Goal: Information Seeking & Learning: Learn about a topic

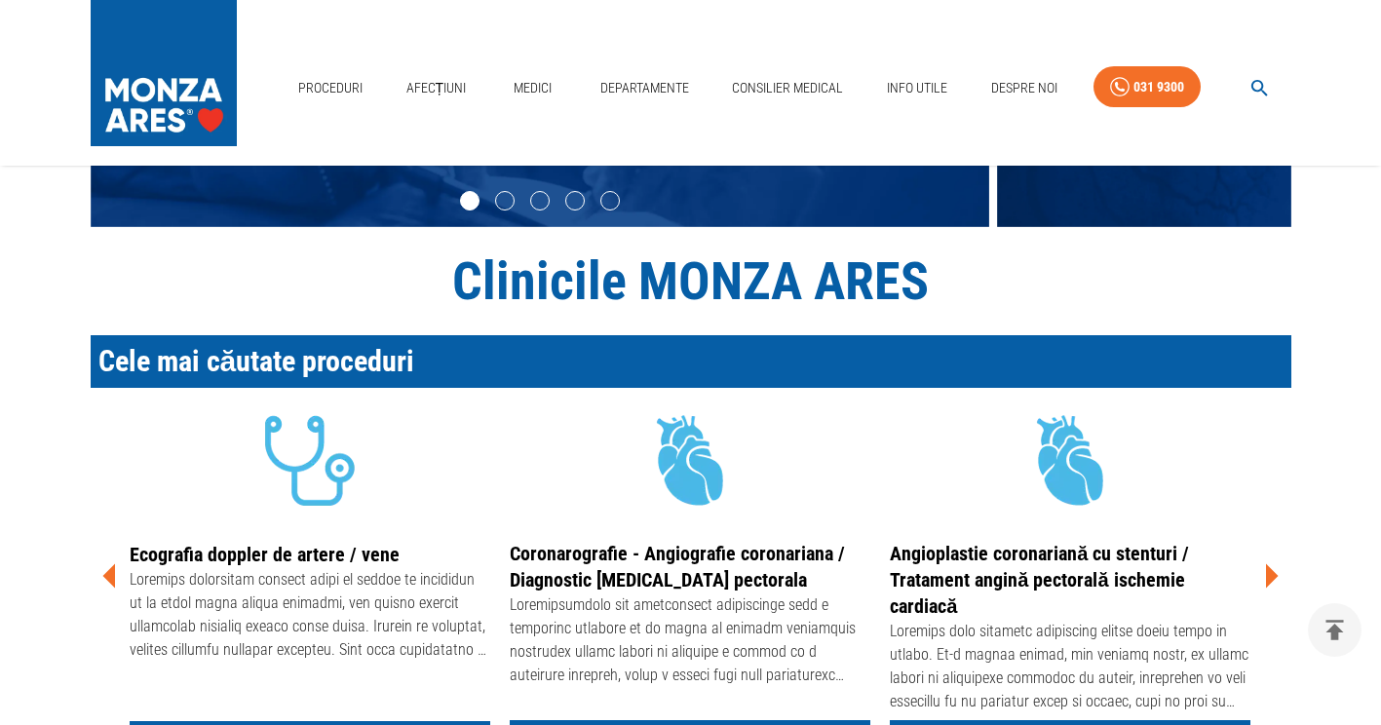
scroll to position [405, 0]
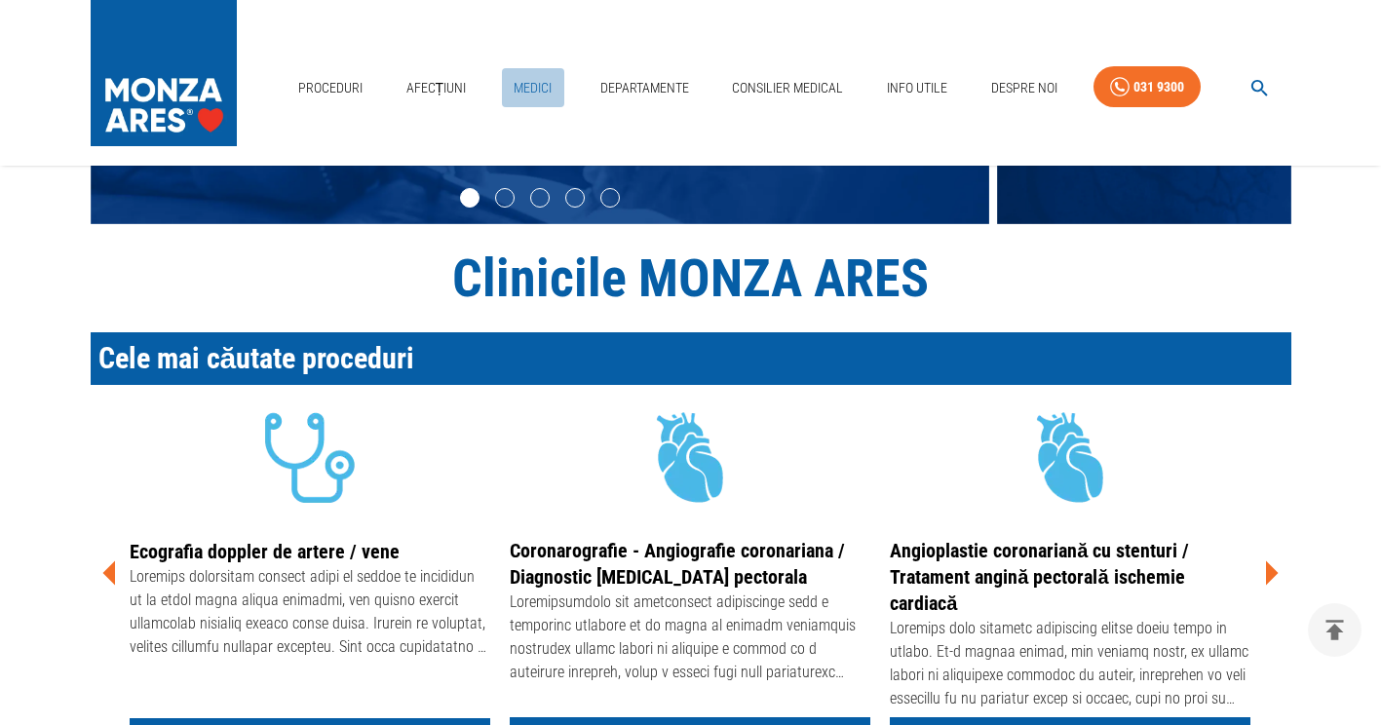
click at [541, 93] on link "Medici" at bounding box center [533, 88] width 62 height 40
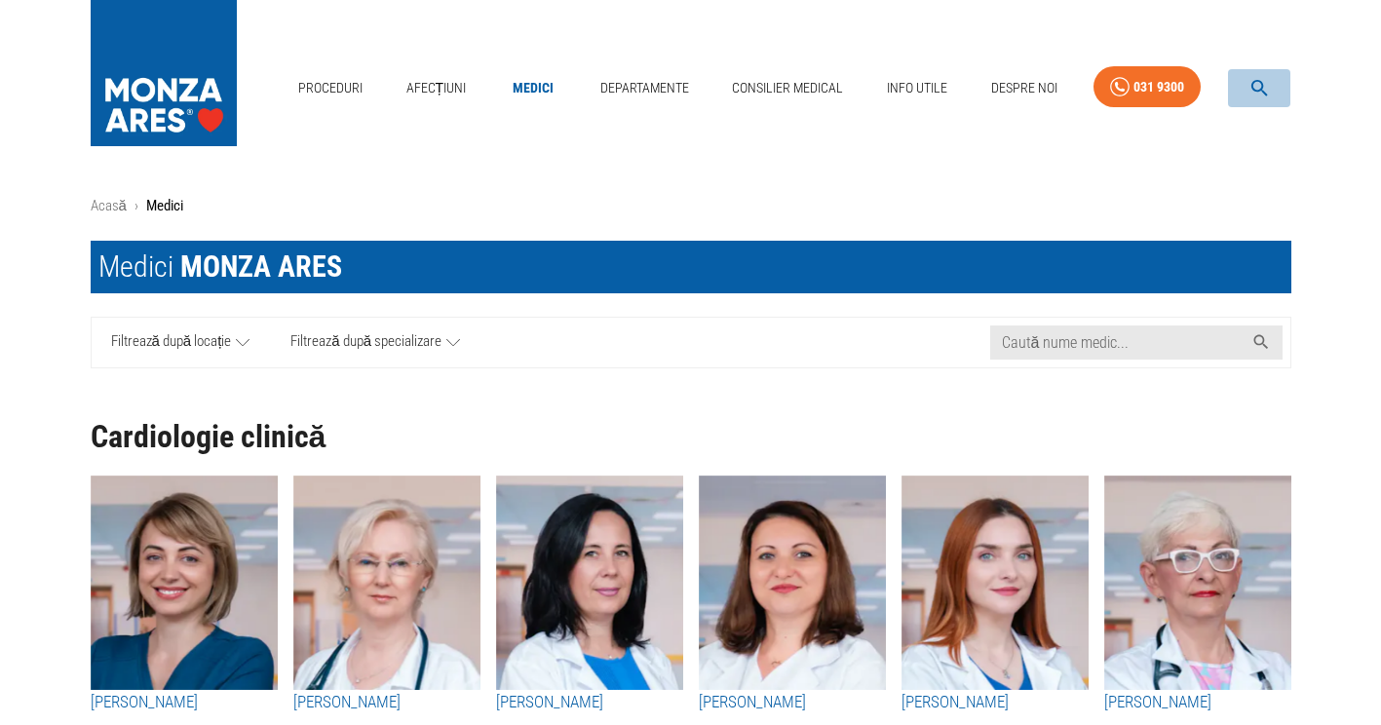
click at [1265, 86] on icon "button" at bounding box center [1259, 88] width 22 height 22
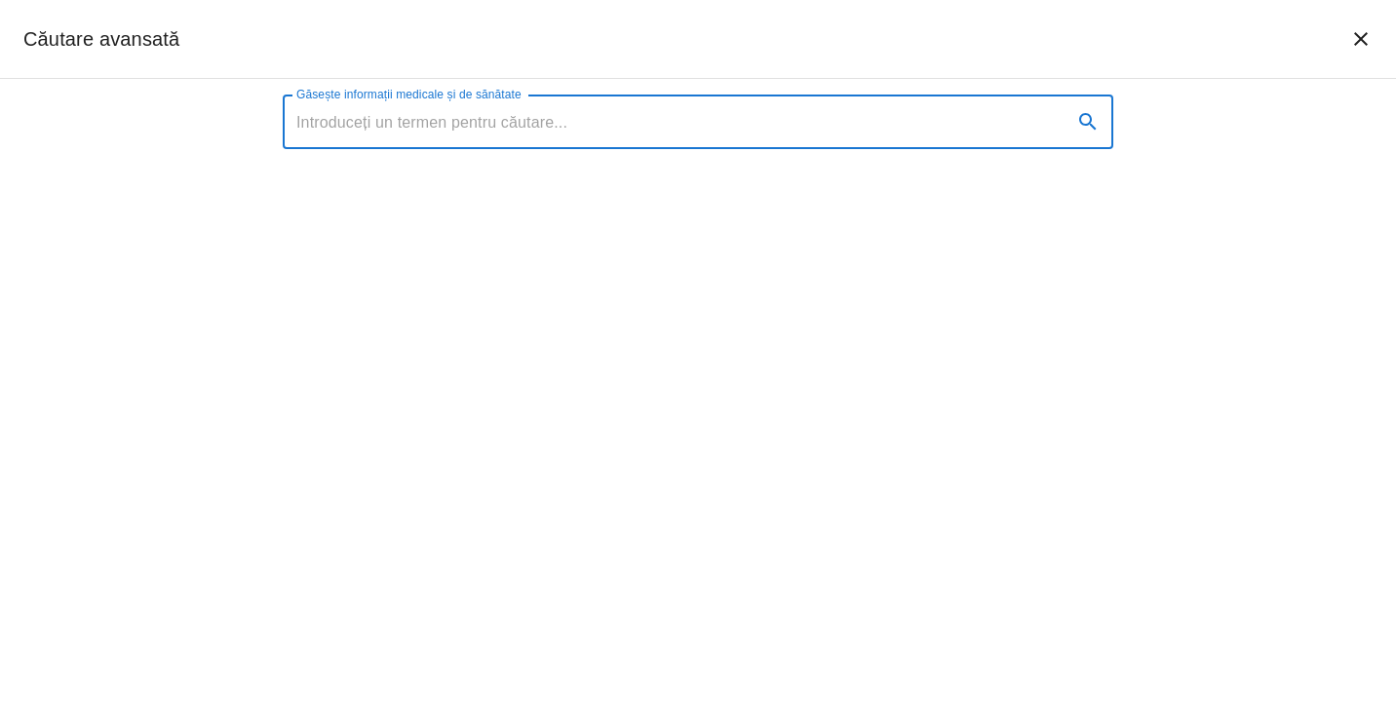
click at [1265, 86] on div "Găsește informații medicale și de sănătate Găsește informații medicale și de să…" at bounding box center [698, 402] width 1396 height 646
click at [361, 122] on input "Găsește informații medicale și de sănătate" at bounding box center [670, 122] width 774 height 55
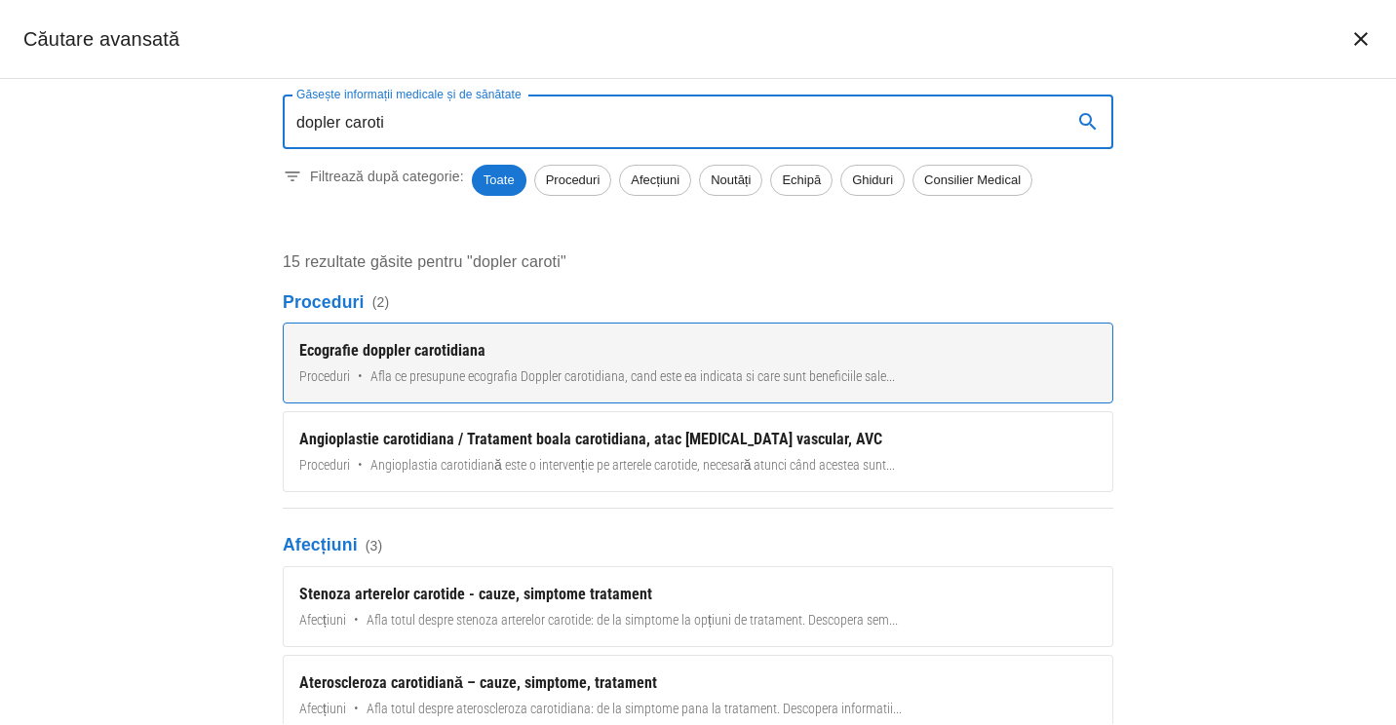
type input "dopler caroti"
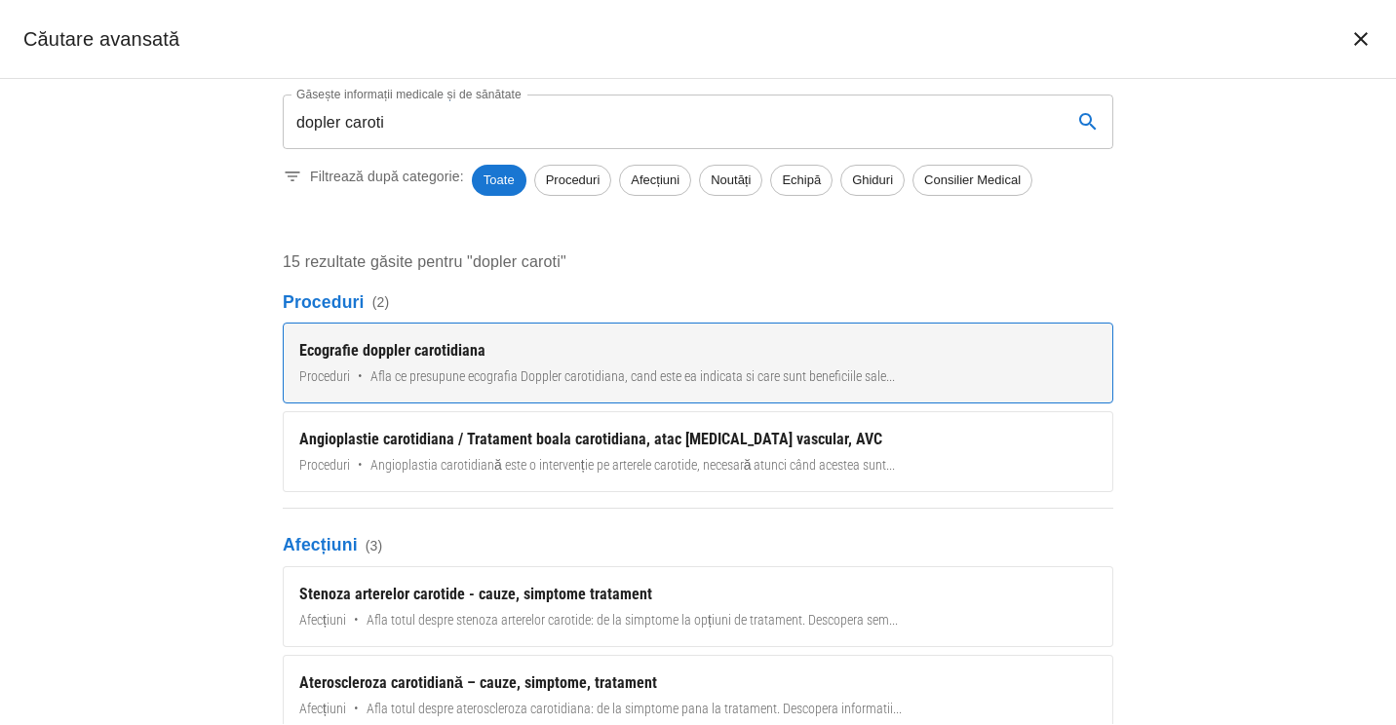
click at [362, 346] on div "Ecografie doppler carotidiana" at bounding box center [697, 350] width 797 height 23
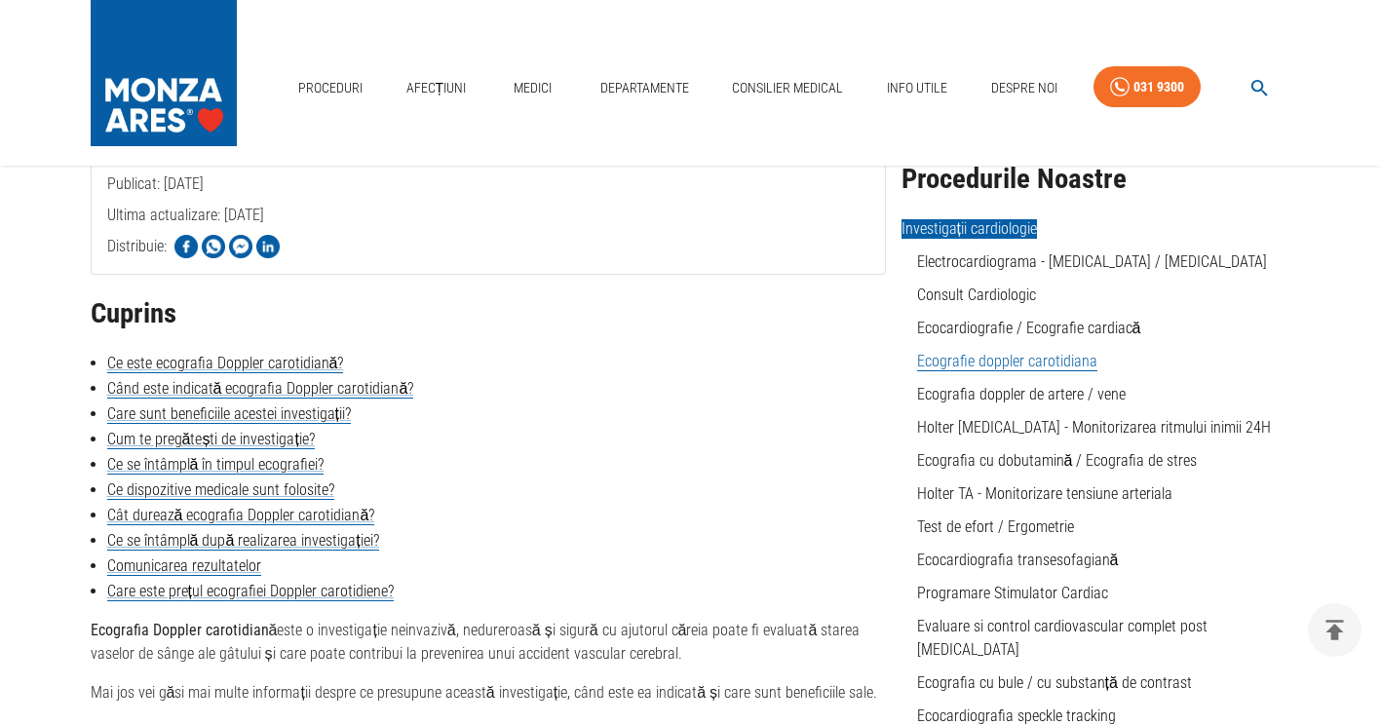
scroll to position [360, 0]
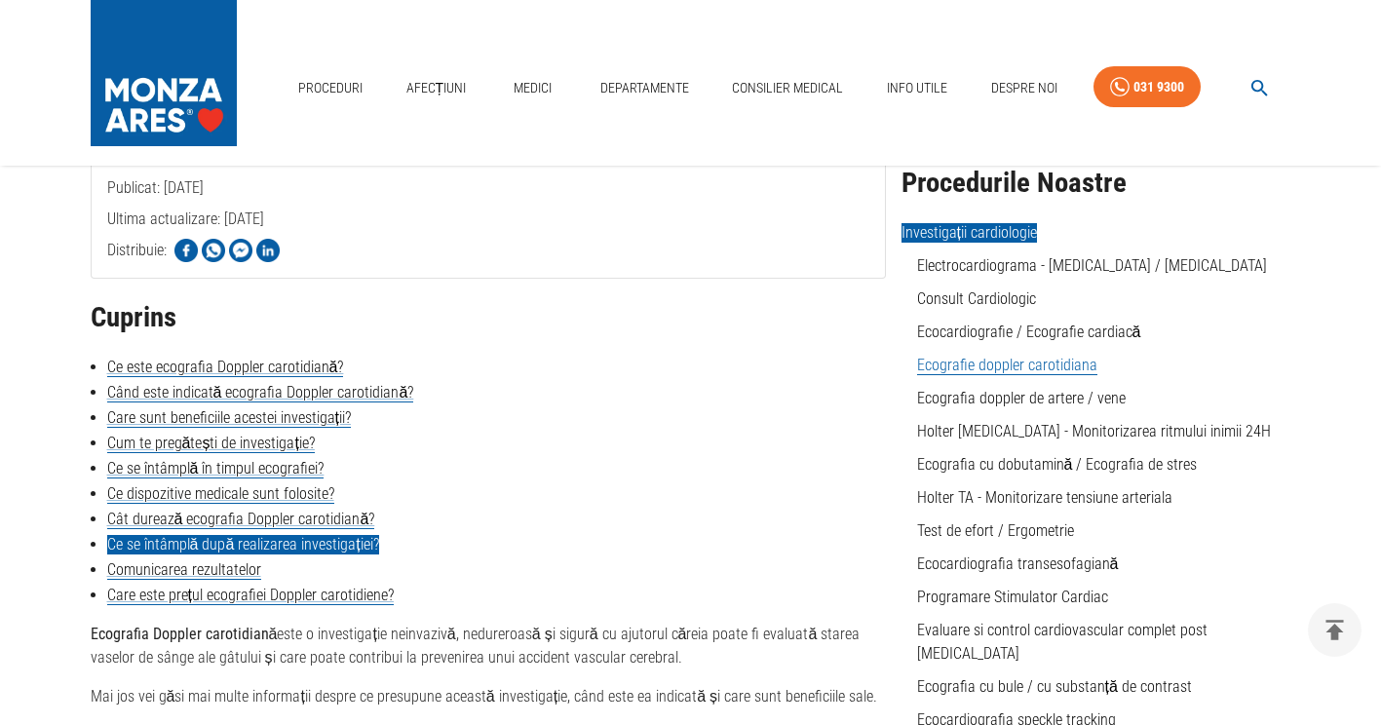
click at [325, 552] on link "Ce se întâmplă după realizarea investigației?" at bounding box center [243, 544] width 272 height 19
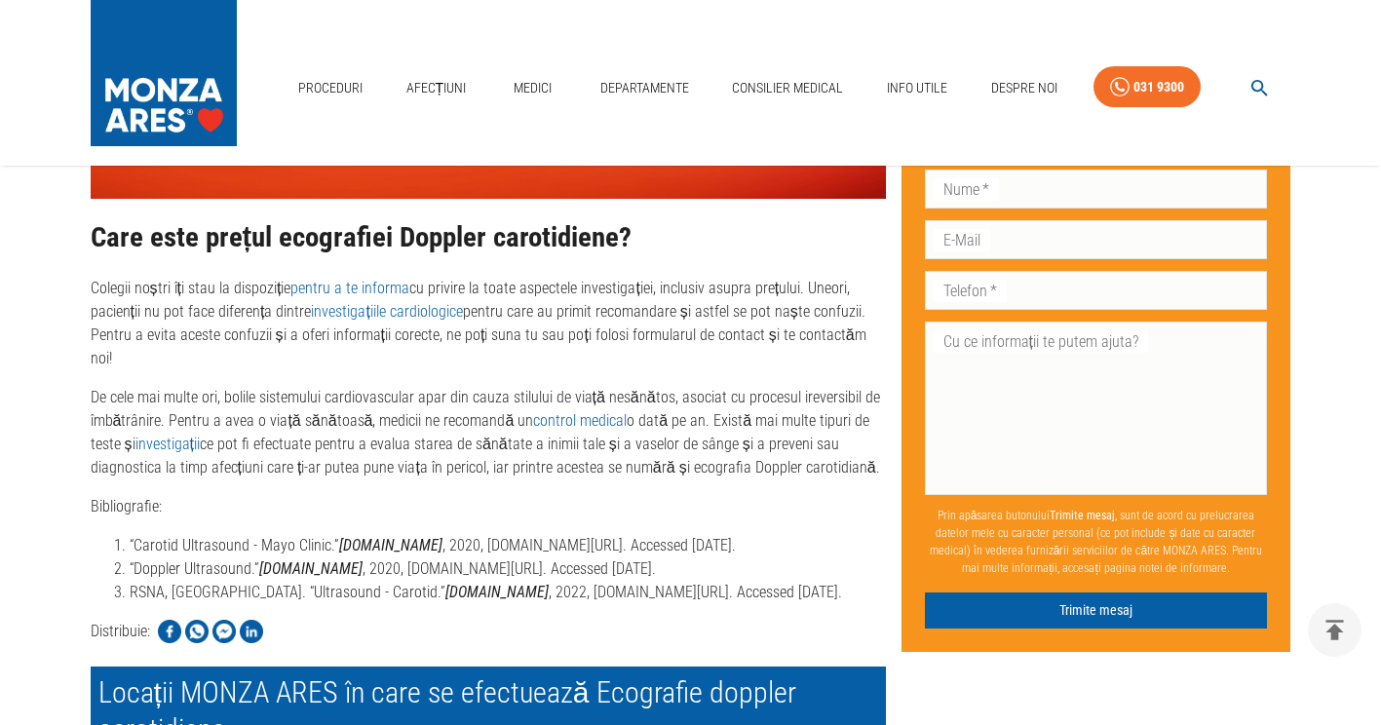
scroll to position [3725, 0]
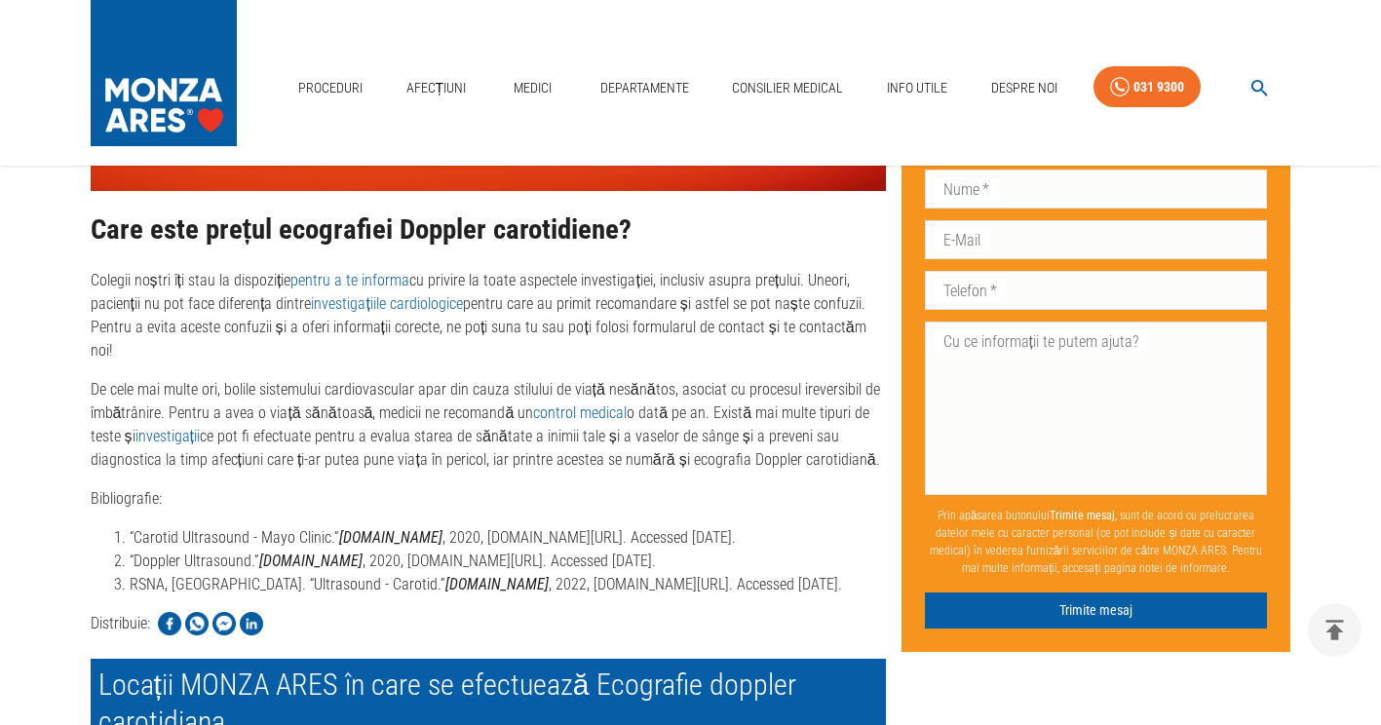
click at [589, 180] on img at bounding box center [488, 32] width 795 height 318
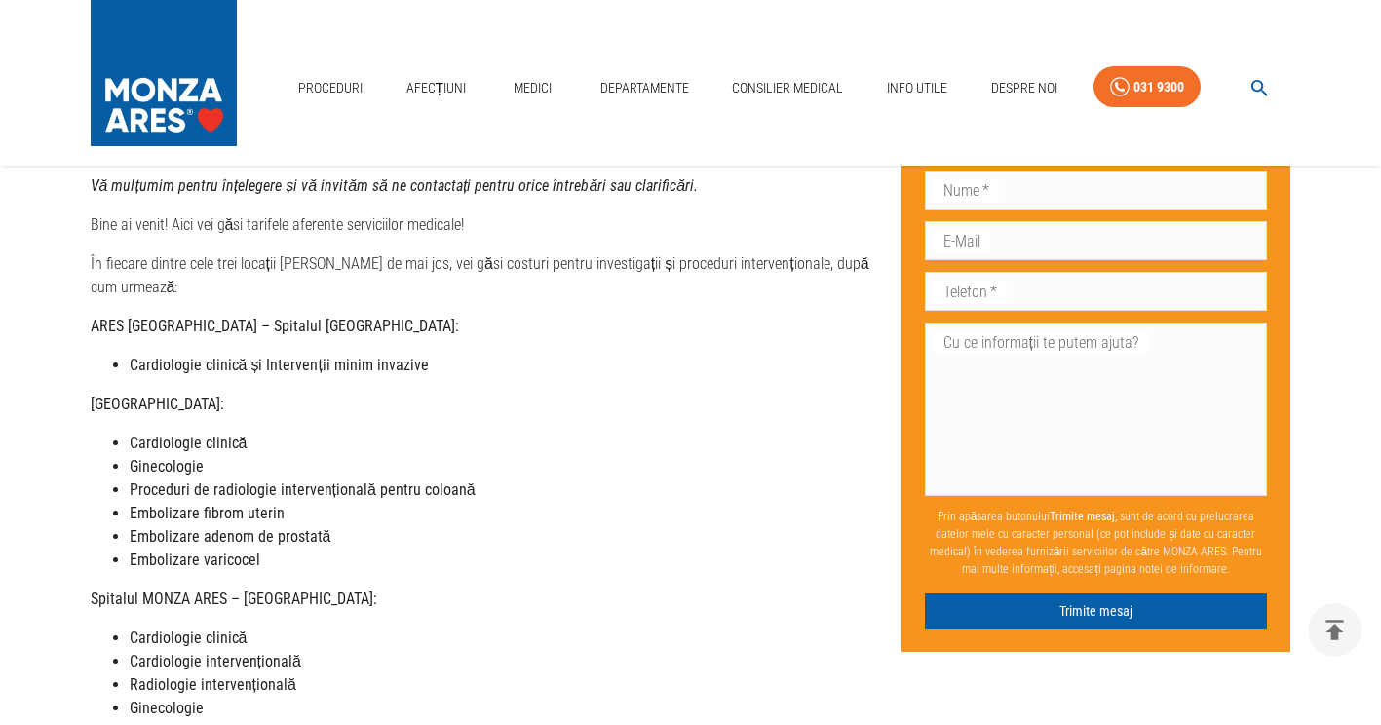
scroll to position [241, 0]
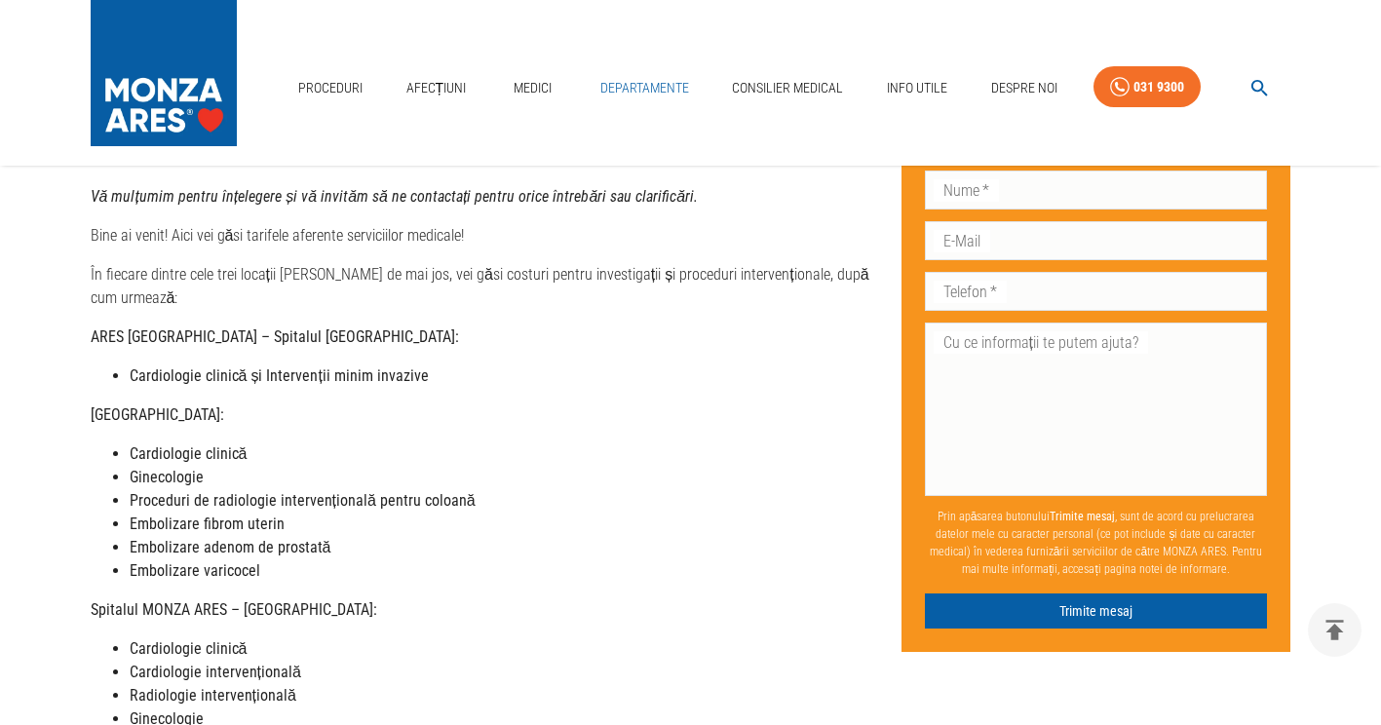
click at [629, 84] on link "Departamente" at bounding box center [645, 88] width 104 height 40
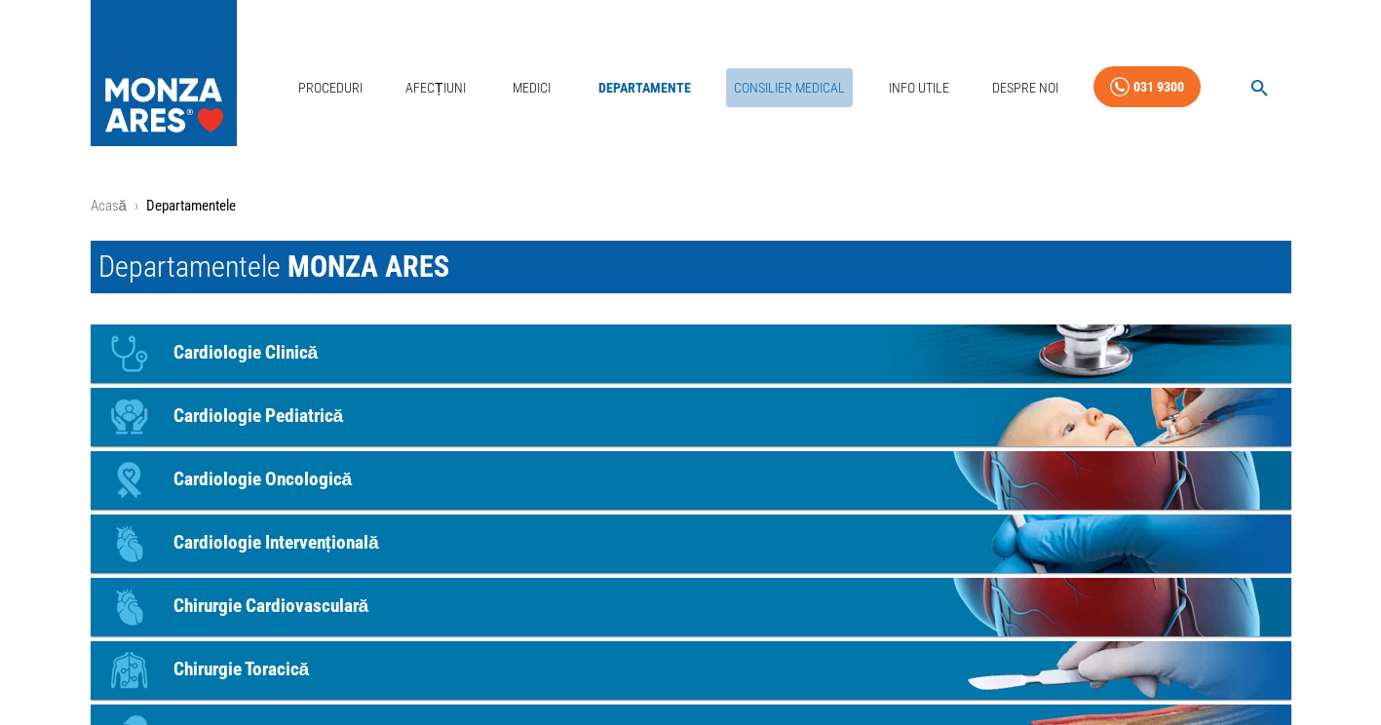
click at [800, 80] on link "Consilier Medical" at bounding box center [789, 88] width 127 height 40
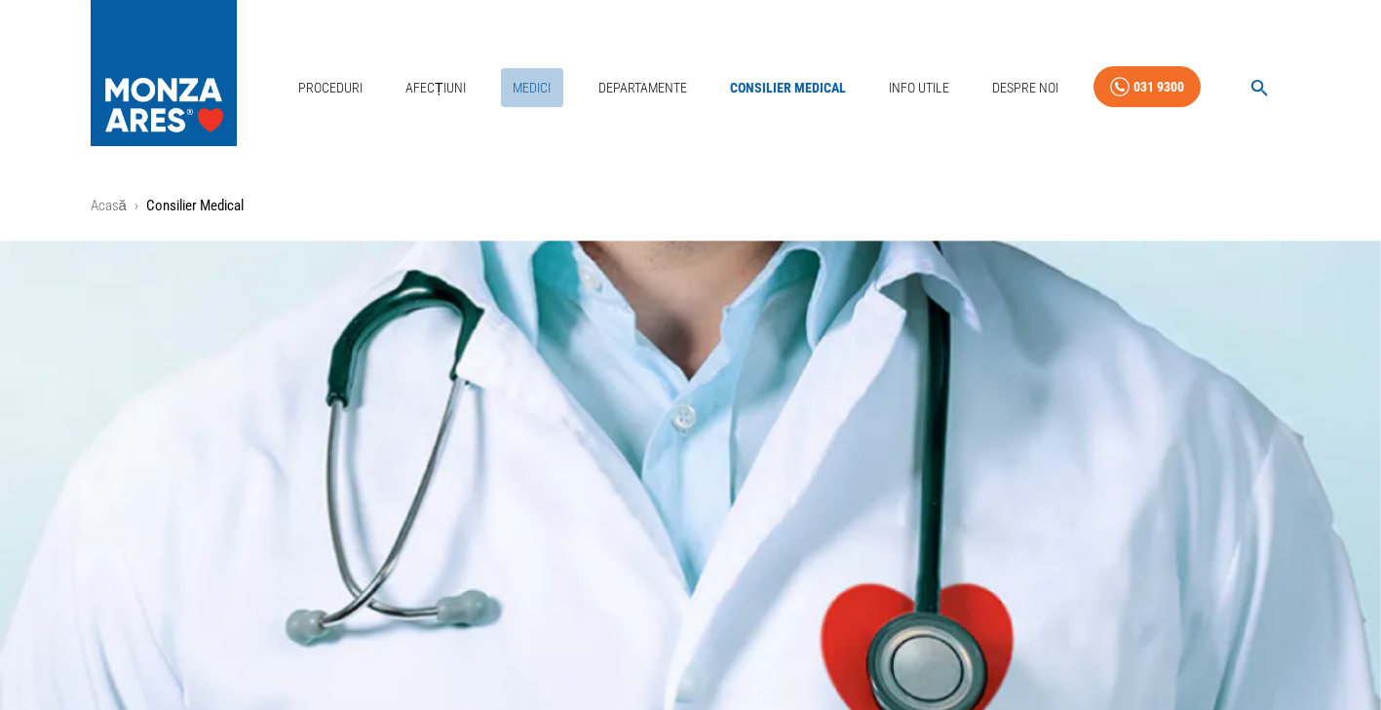
click at [538, 94] on link "Medici" at bounding box center [532, 88] width 62 height 40
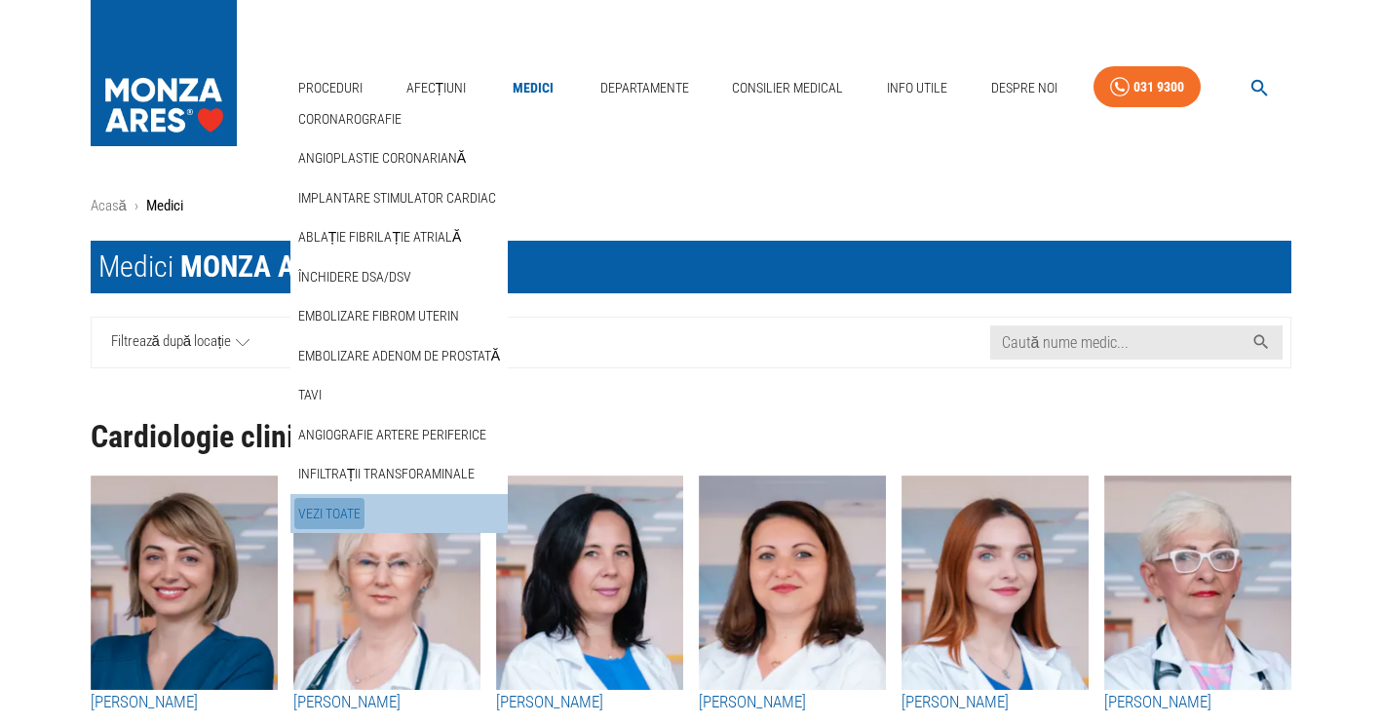
click at [318, 521] on link "Vezi Toate" at bounding box center [329, 514] width 70 height 32
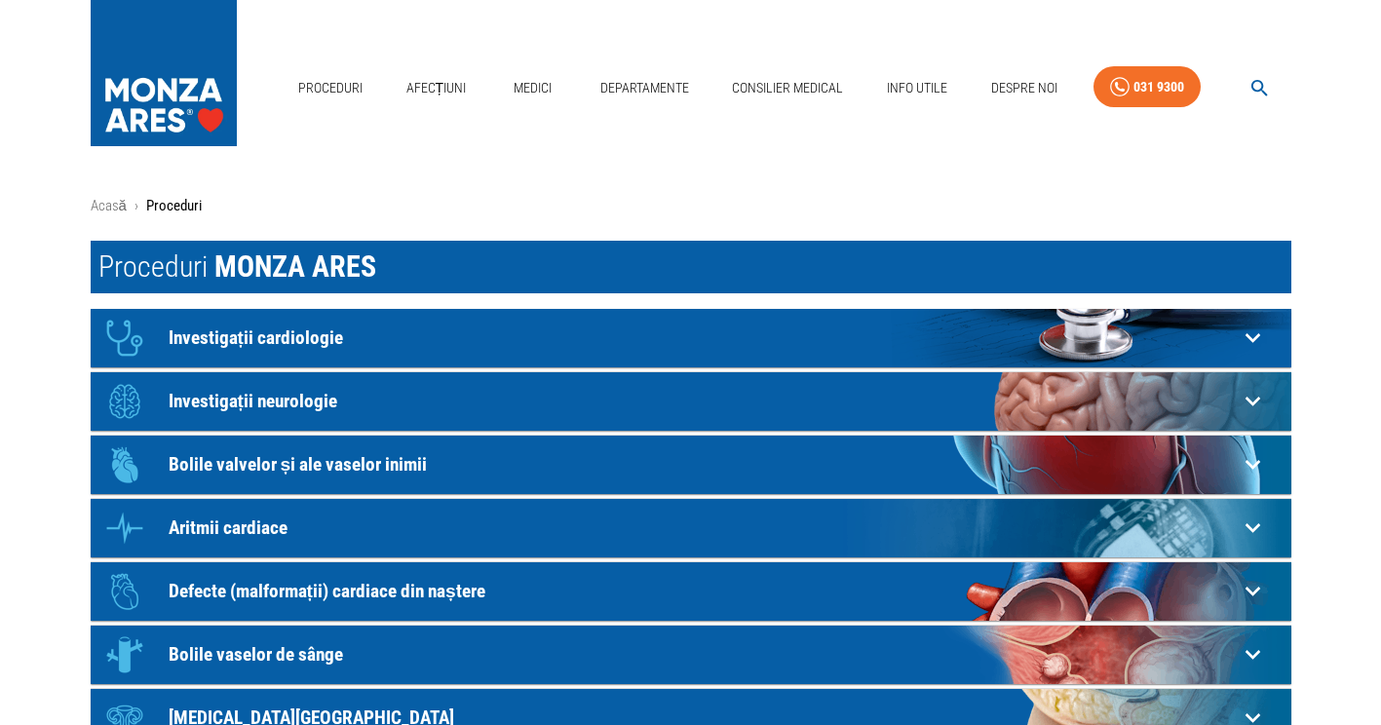
click at [254, 330] on p "Investigații cardiologie" at bounding box center [703, 337] width 1069 height 20
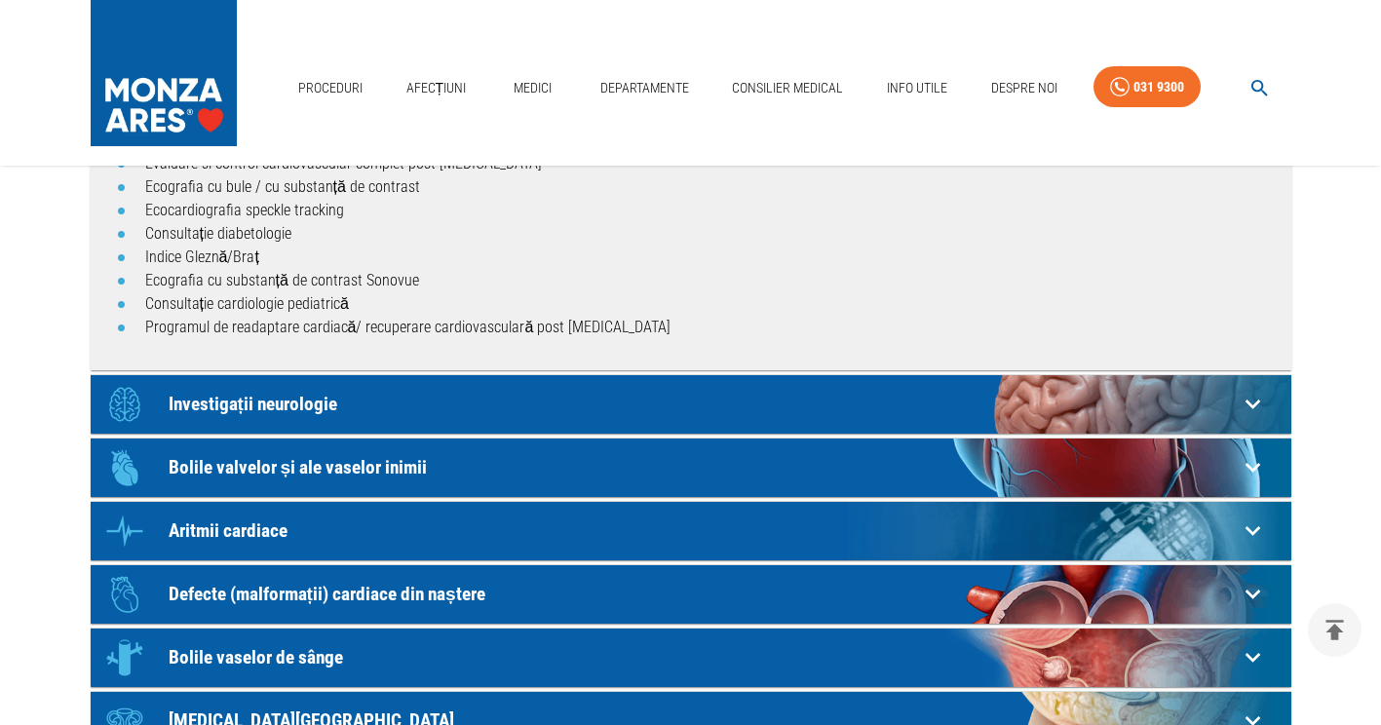
scroll to position [497, 0]
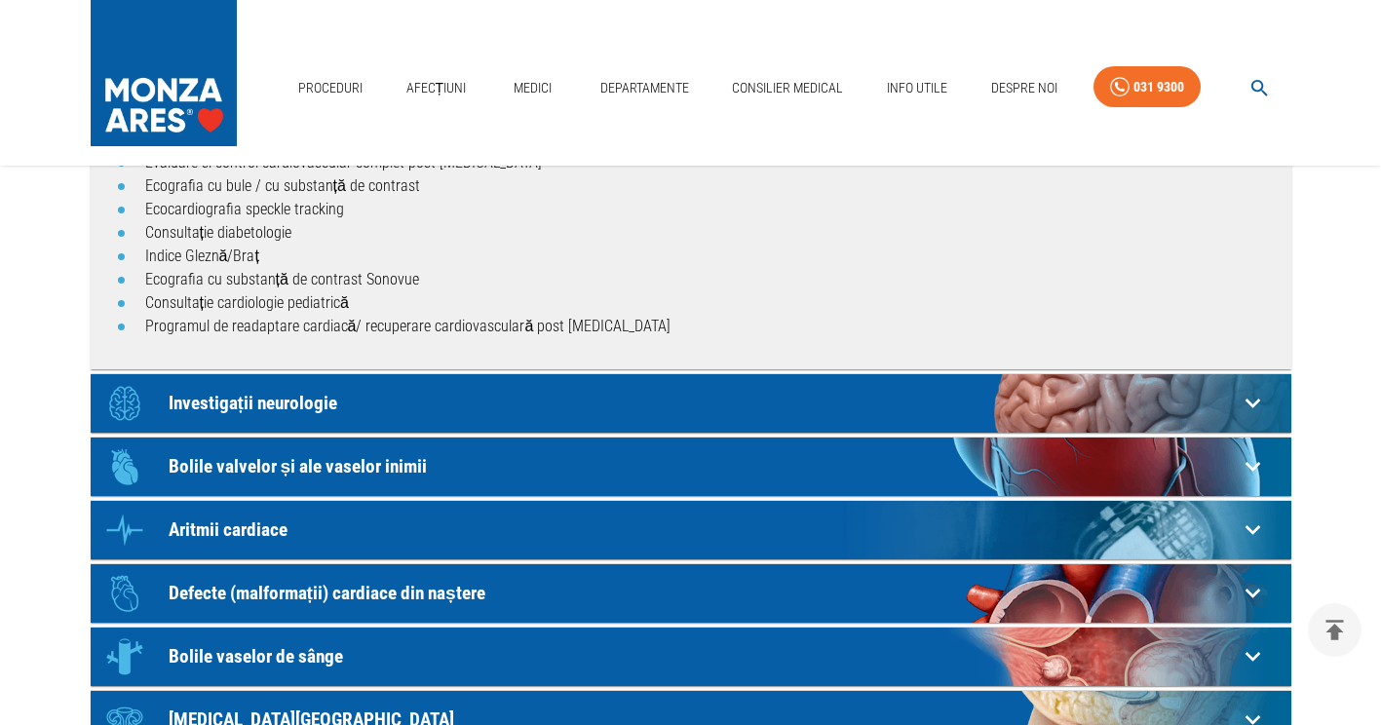
click at [288, 478] on div "Icon Bolile valvelor și ale vaselor inimii" at bounding box center [667, 467] width 1142 height 58
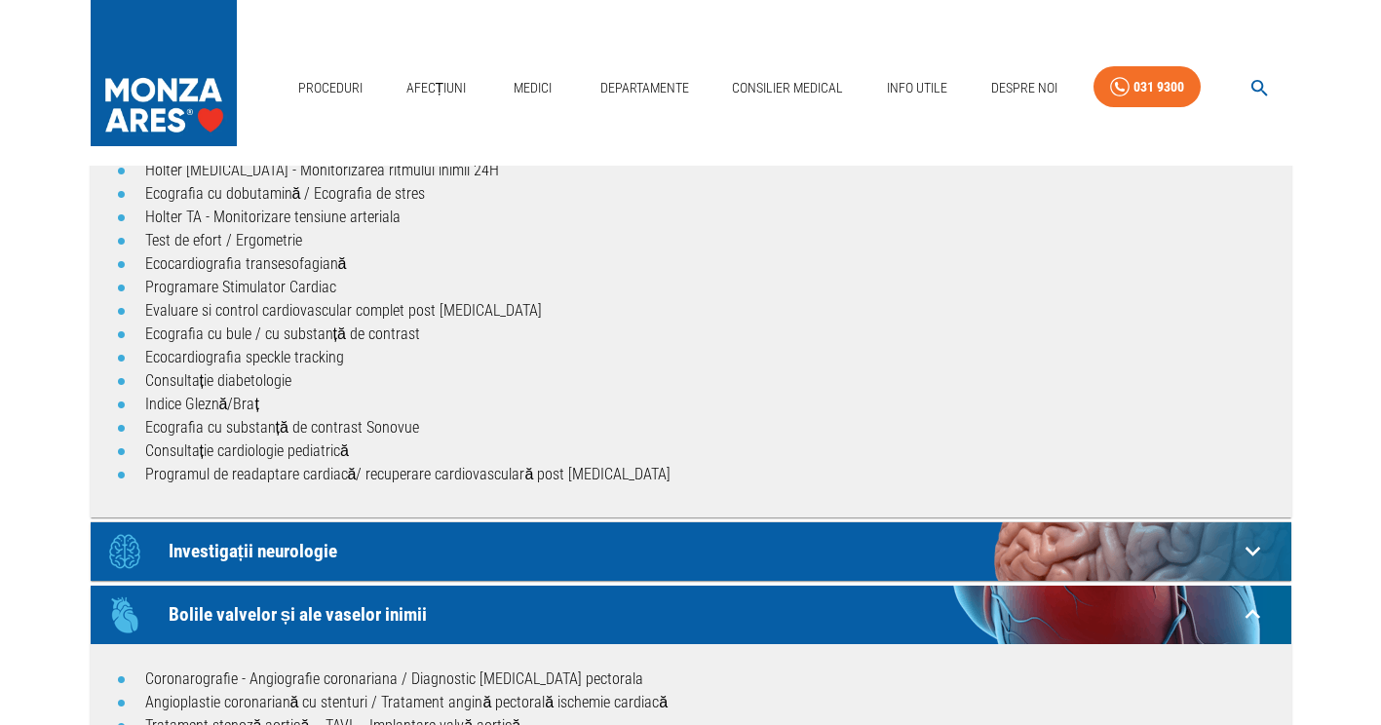
scroll to position [11, 0]
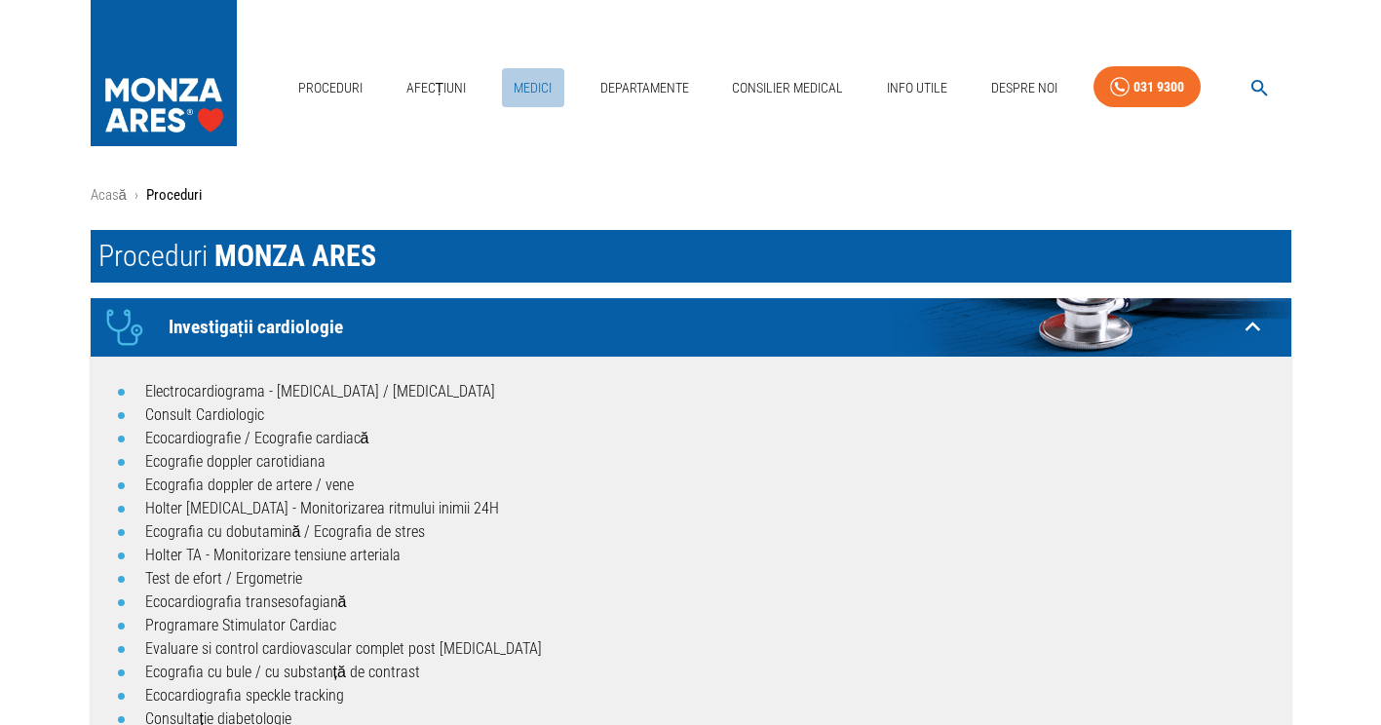
click at [521, 93] on link "Medici" at bounding box center [533, 88] width 62 height 40
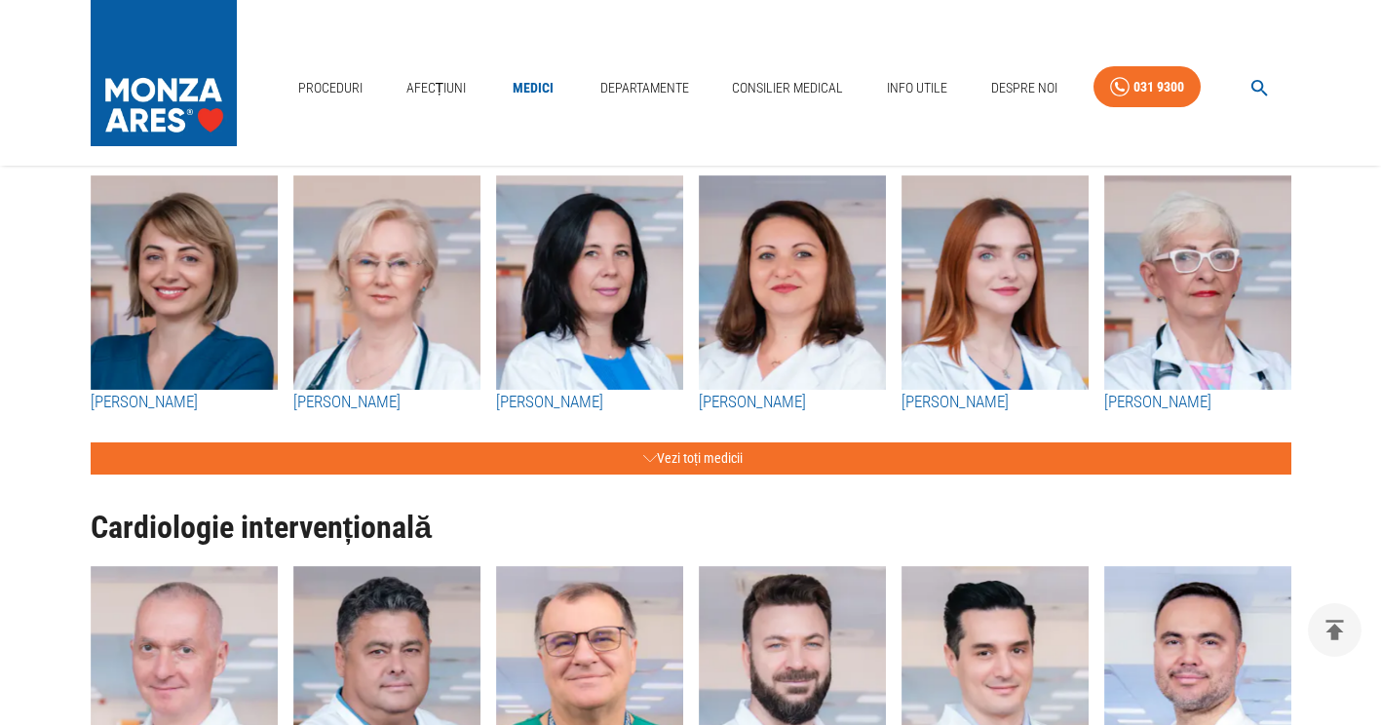
scroll to position [308, 0]
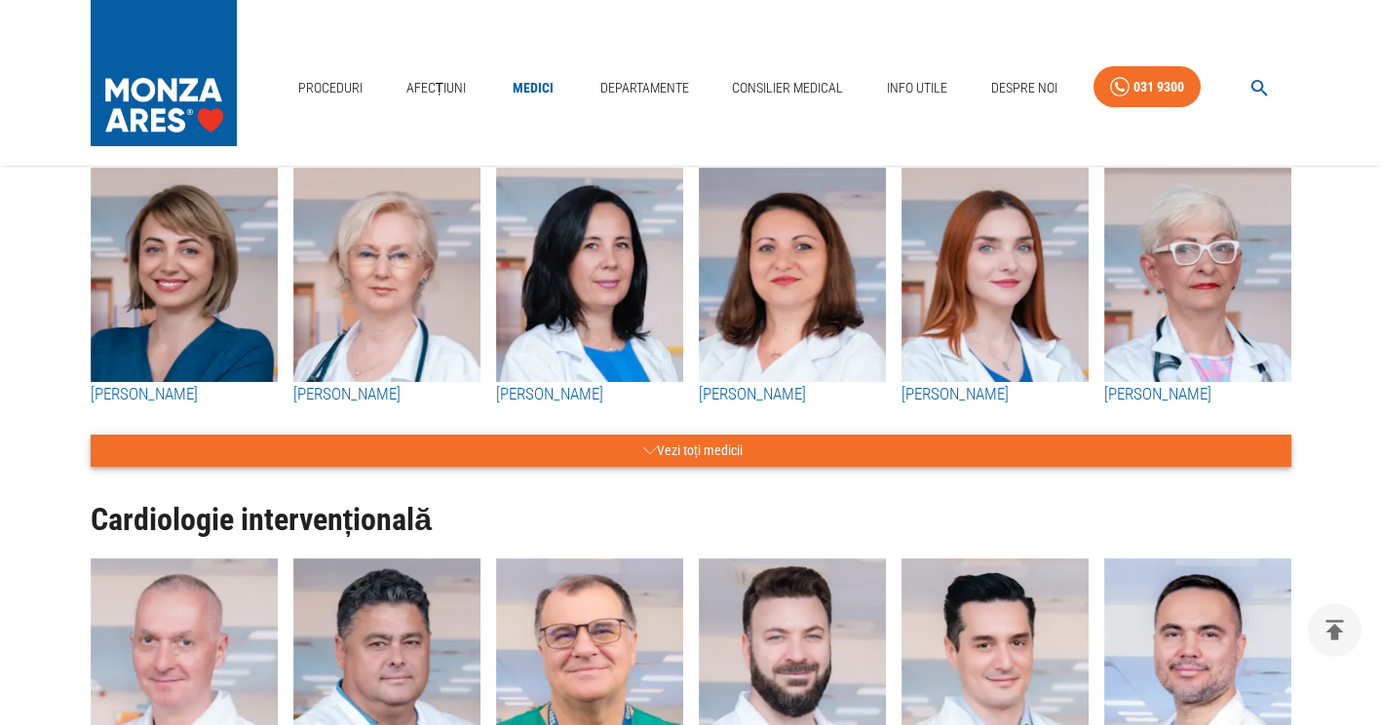
click at [685, 445] on button "Vezi toți medicii" at bounding box center [691, 451] width 1201 height 32
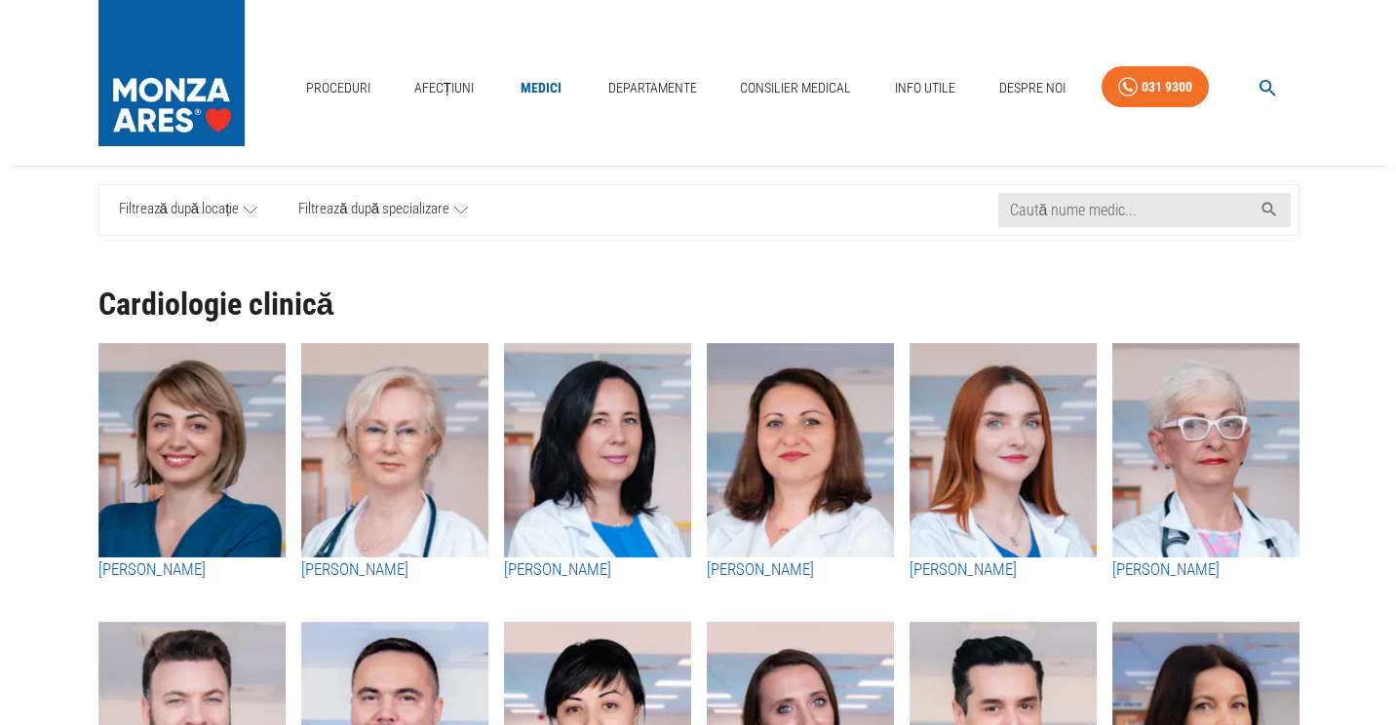
scroll to position [0, 0]
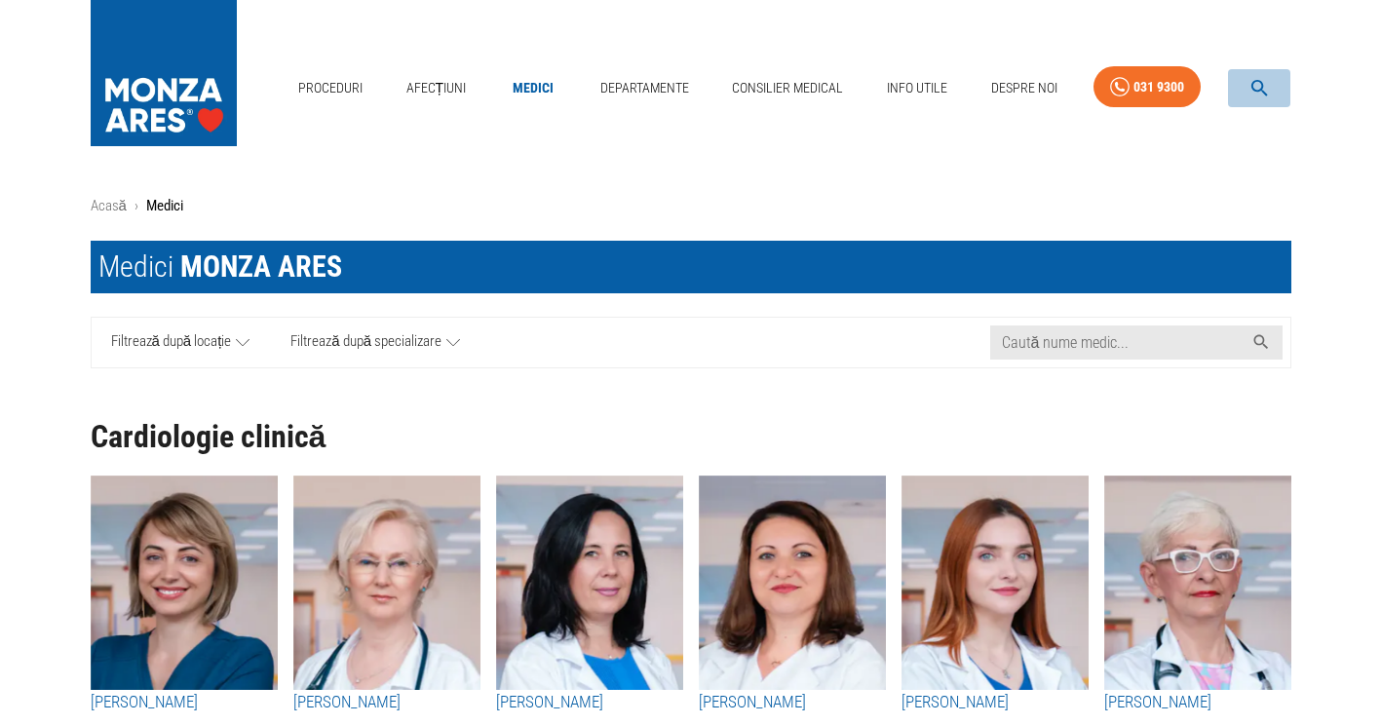
click at [1262, 87] on icon "button" at bounding box center [1259, 88] width 17 height 17
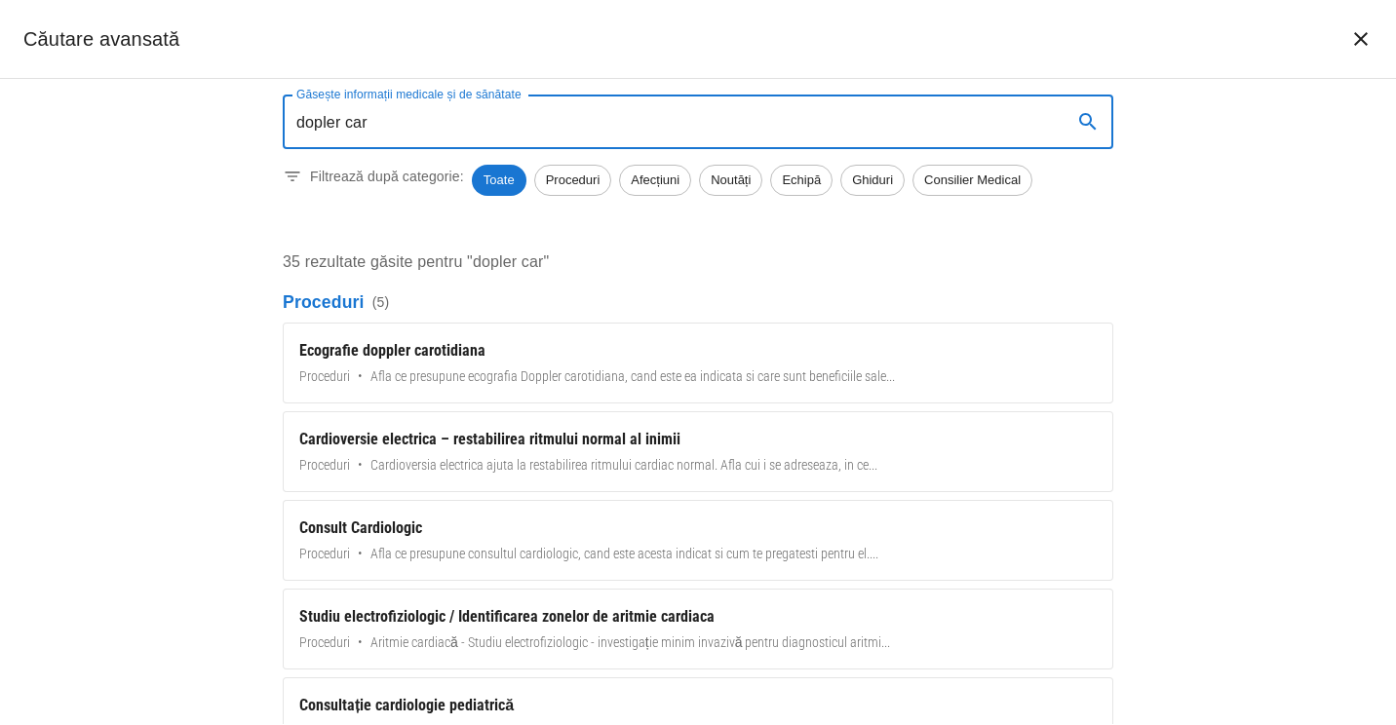
type input "dopler car"
